Goal: Check status: Check status

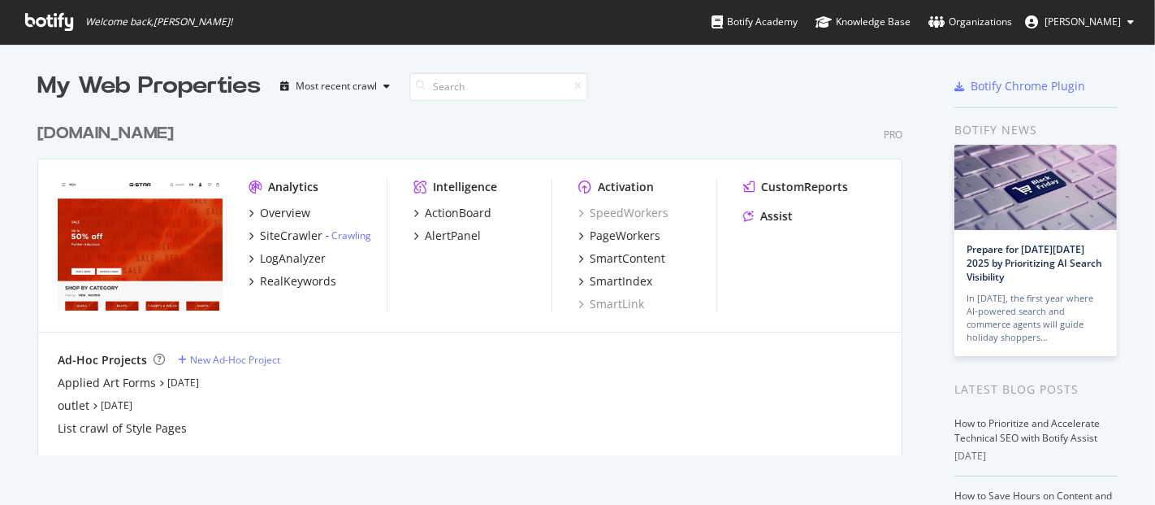
scroll to position [491, 1128]
drag, startPoint x: 119, startPoint y: 158, endPoint x: 125, endPoint y: 143, distance: 15.7
click at [125, 143] on div "[DOMAIN_NAME] Pro Analytics Overview SiteCrawler - Crawling LogAnalyzer RealKey…" at bounding box center [476, 278] width 878 height 353
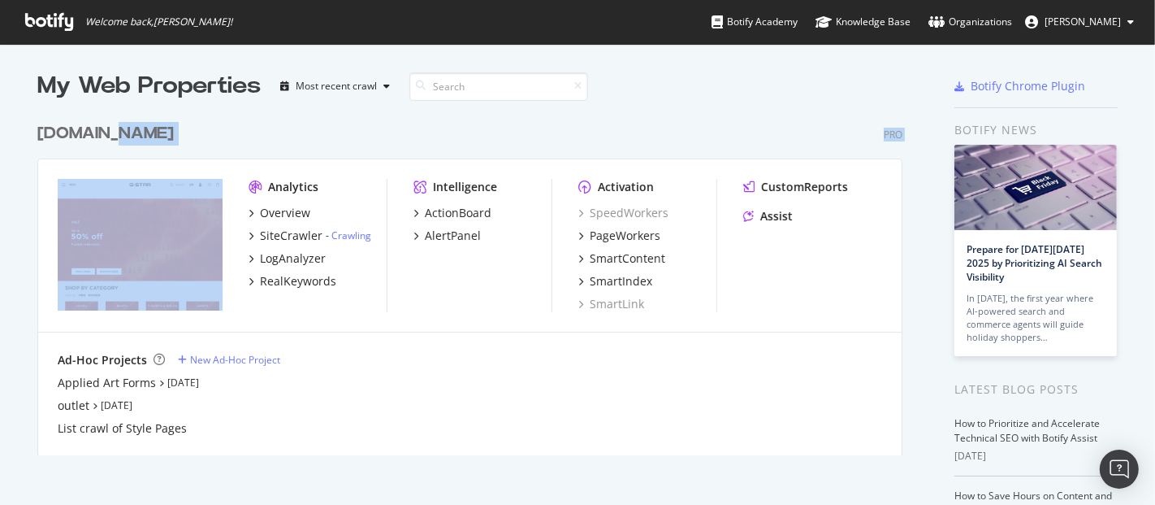
click at [125, 143] on div "[DOMAIN_NAME]" at bounding box center [105, 134] width 136 height 24
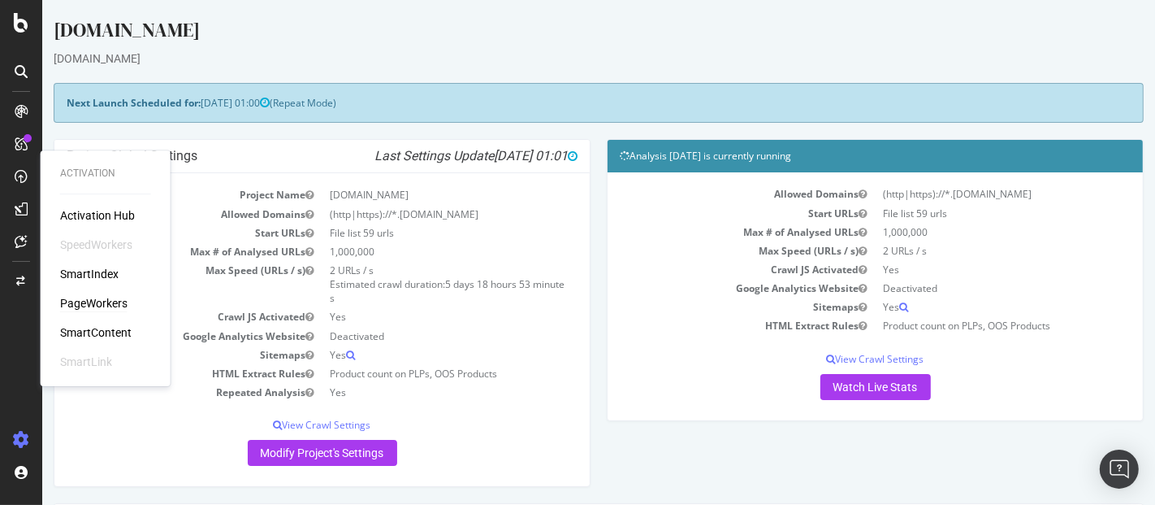
click at [81, 298] on div "PageWorkers" at bounding box center [93, 303] width 67 height 16
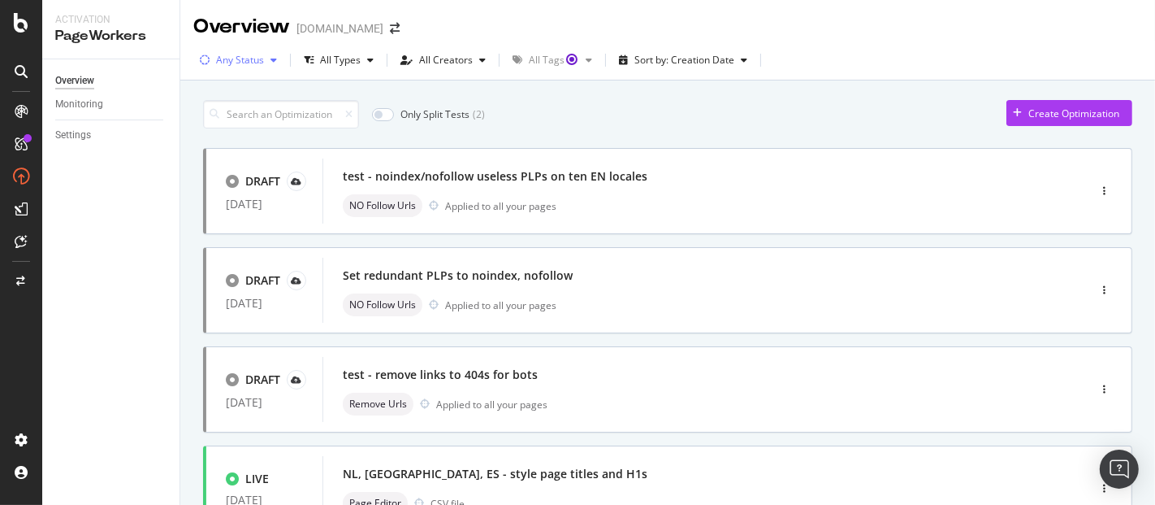
click at [251, 47] on button "Any Status" at bounding box center [238, 60] width 90 height 26
click at [218, 116] on div at bounding box center [213, 121] width 13 height 13
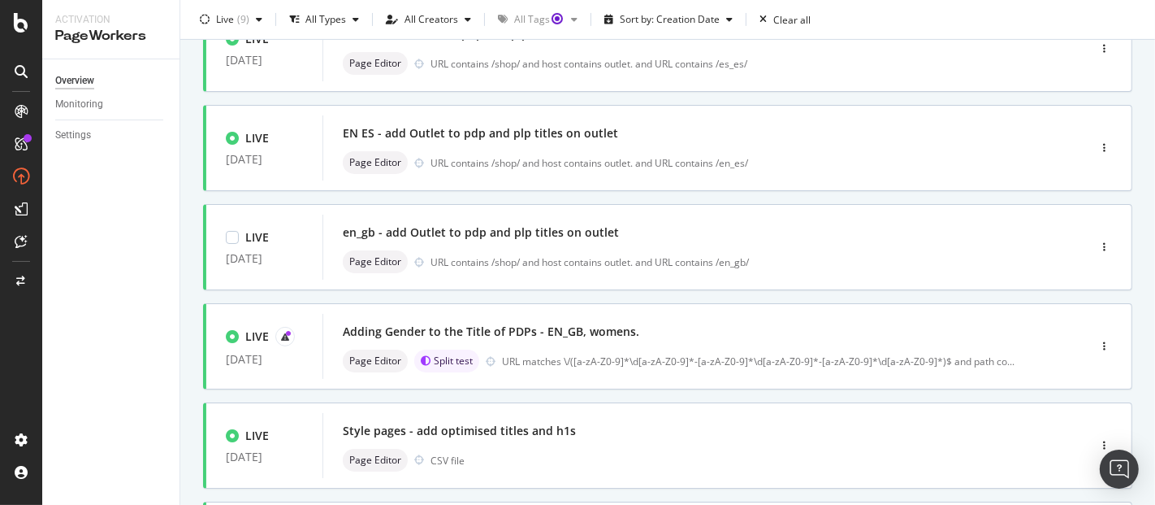
scroll to position [464, 0]
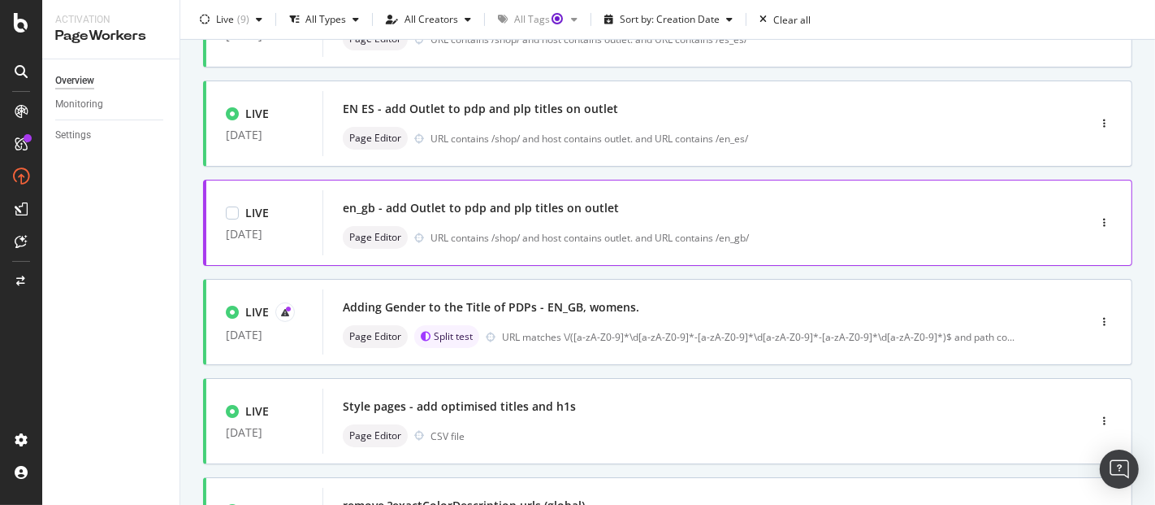
click at [437, 210] on div "en_gb - add Outlet to pdp and plp titles on outlet" at bounding box center [481, 208] width 276 height 16
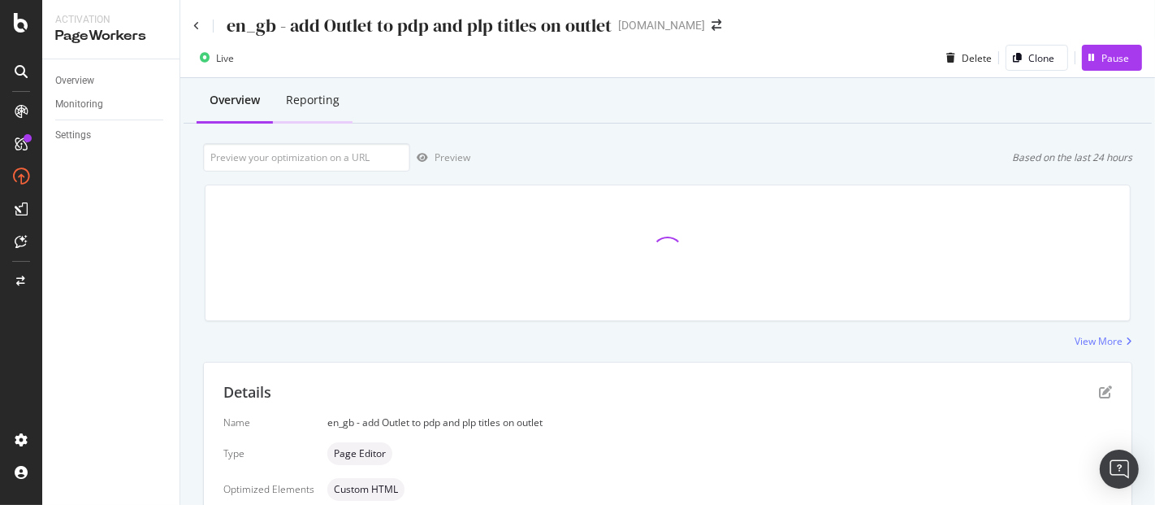
click at [306, 93] on div "Reporting" at bounding box center [313, 100] width 54 height 16
